Goal: Information Seeking & Learning: Check status

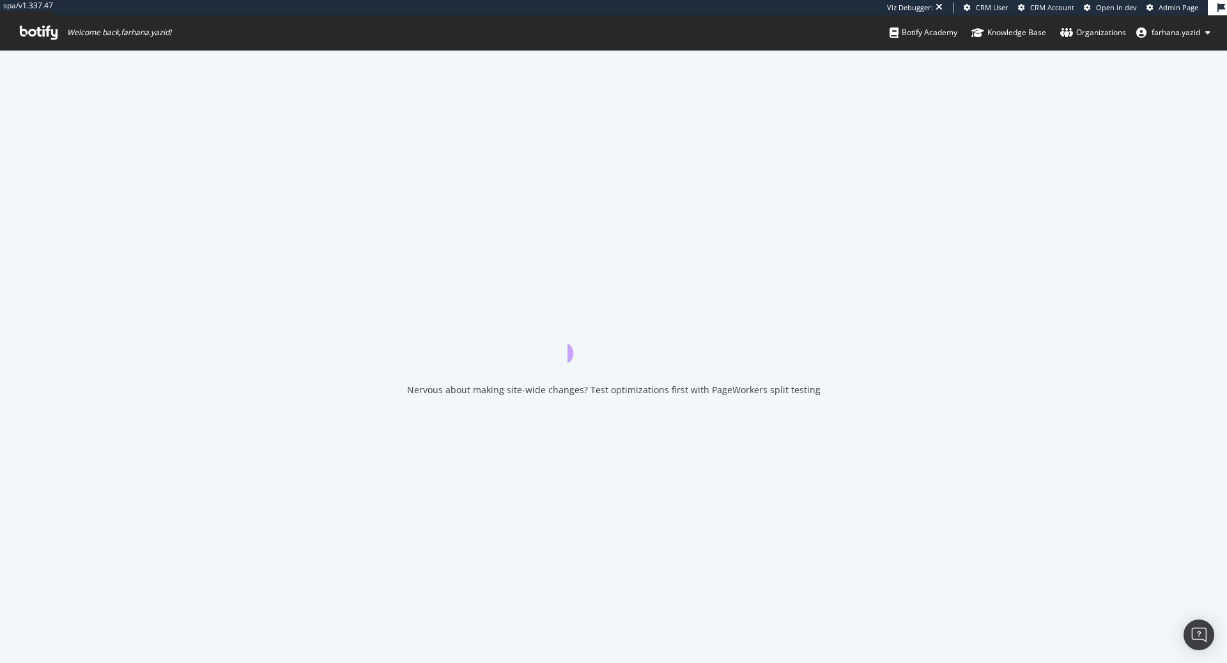
click at [361, 170] on div "Nervous about making site-wide changes? Test optimizations first with PageWorke…" at bounding box center [613, 356] width 1227 height 613
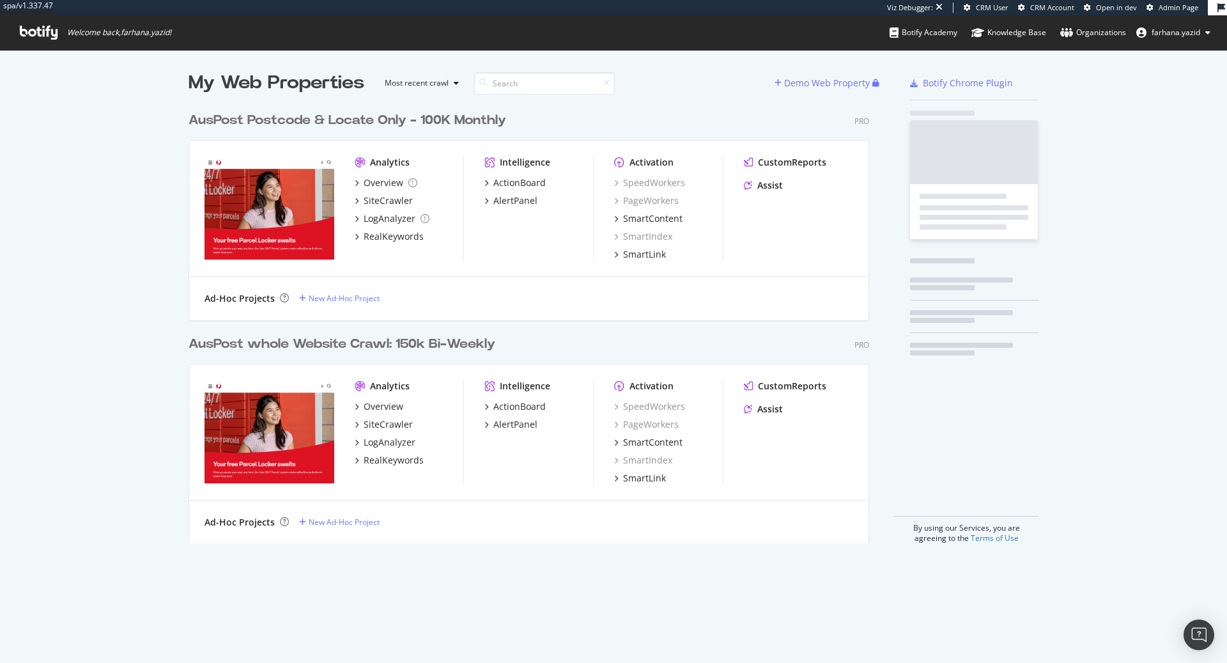
scroll to position [435, 678]
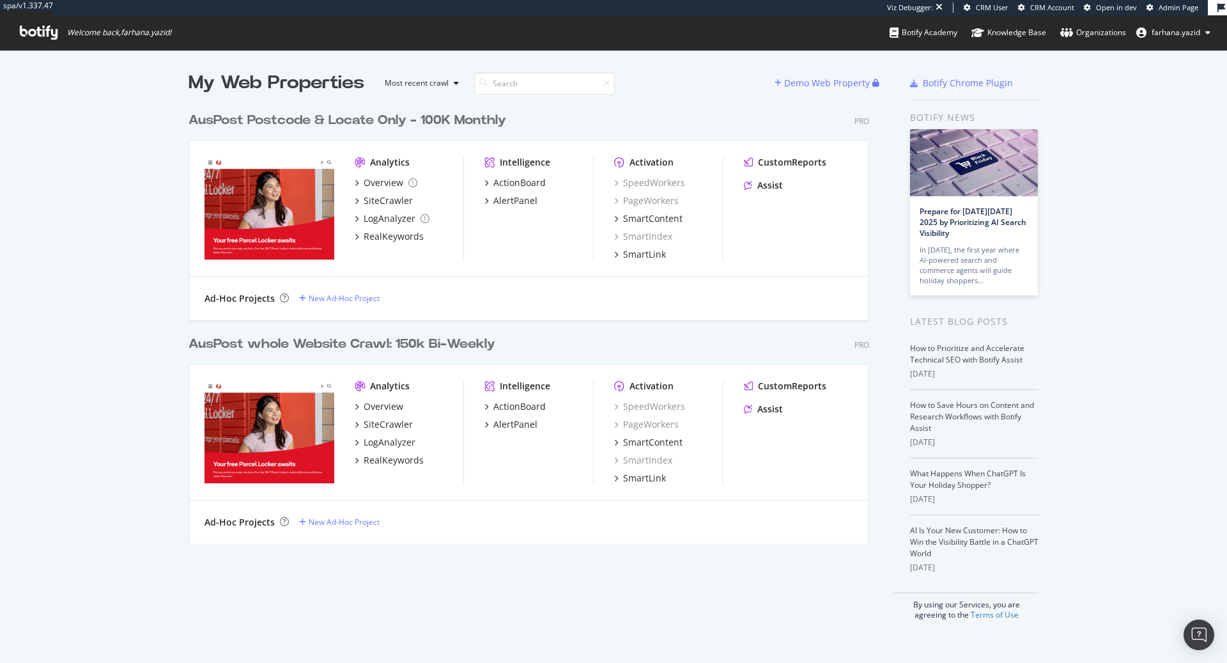
click at [318, 337] on div "AusPost whole Website Crawl: 150k Bi-Weekly" at bounding box center [342, 344] width 307 height 19
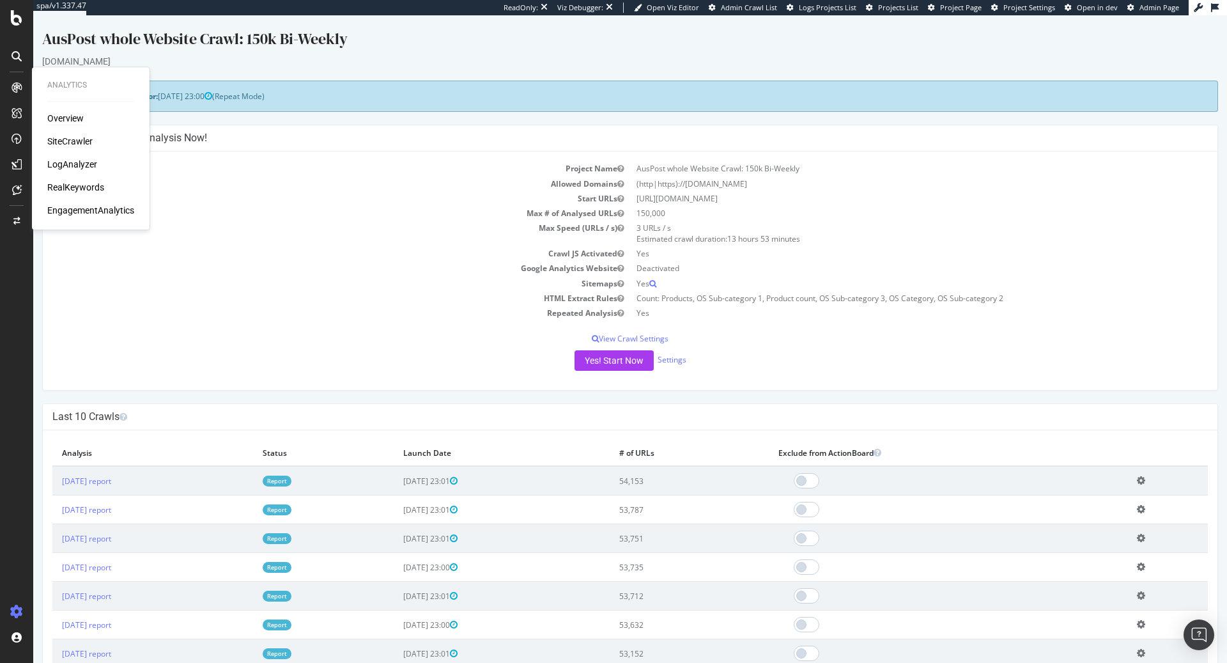
click at [62, 118] on div "Overview" at bounding box center [65, 118] width 36 height 13
